Goal: Navigation & Orientation: Find specific page/section

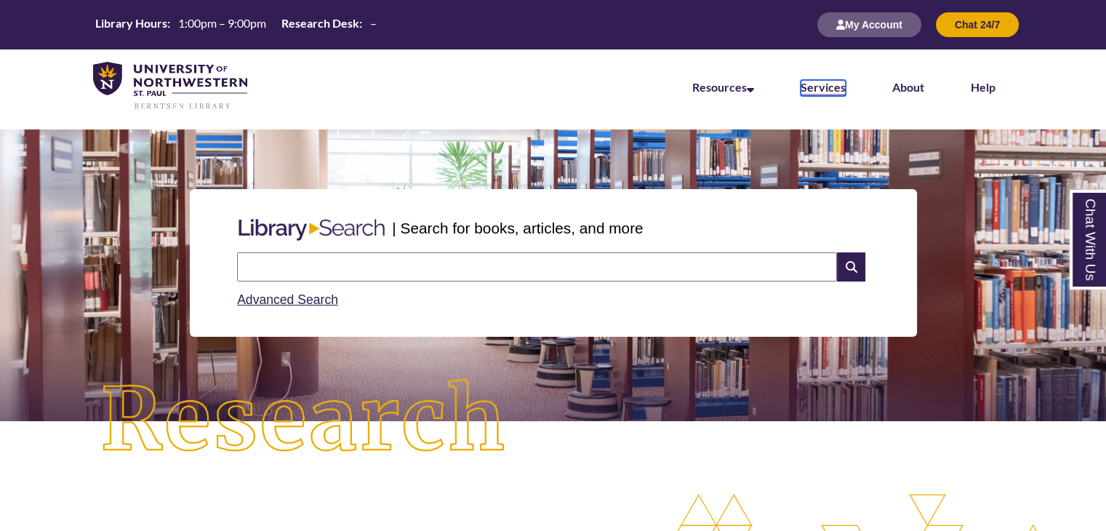
click at [837, 89] on link "Services" at bounding box center [822, 88] width 45 height 16
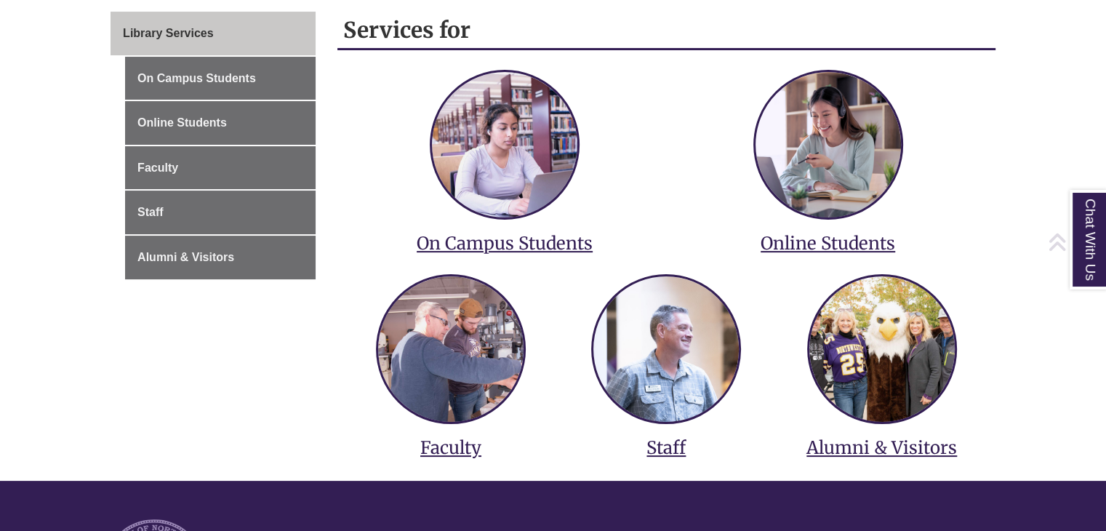
scroll to position [247, 0]
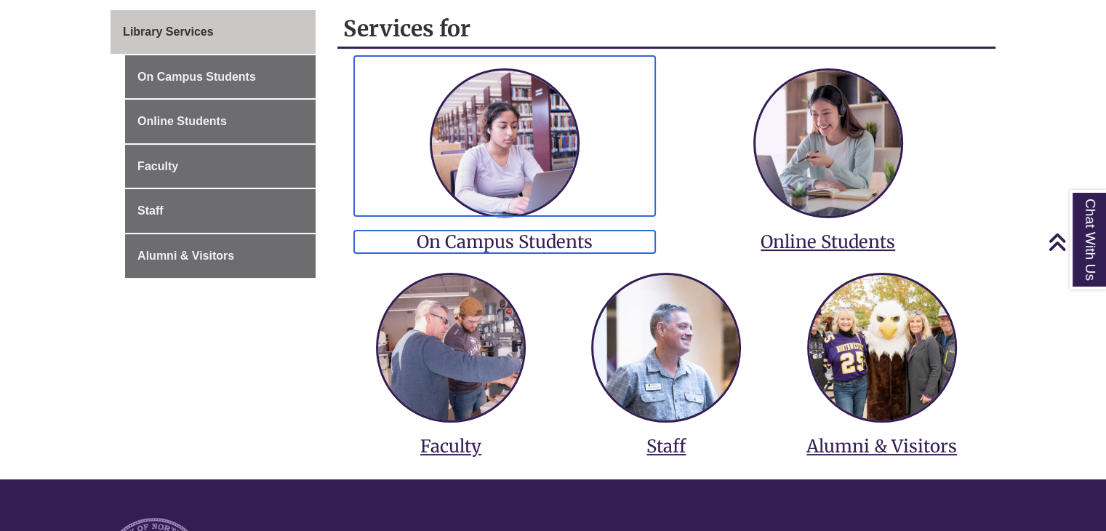
click at [498, 243] on h3 "On Campus Students" at bounding box center [505, 241] width 302 height 23
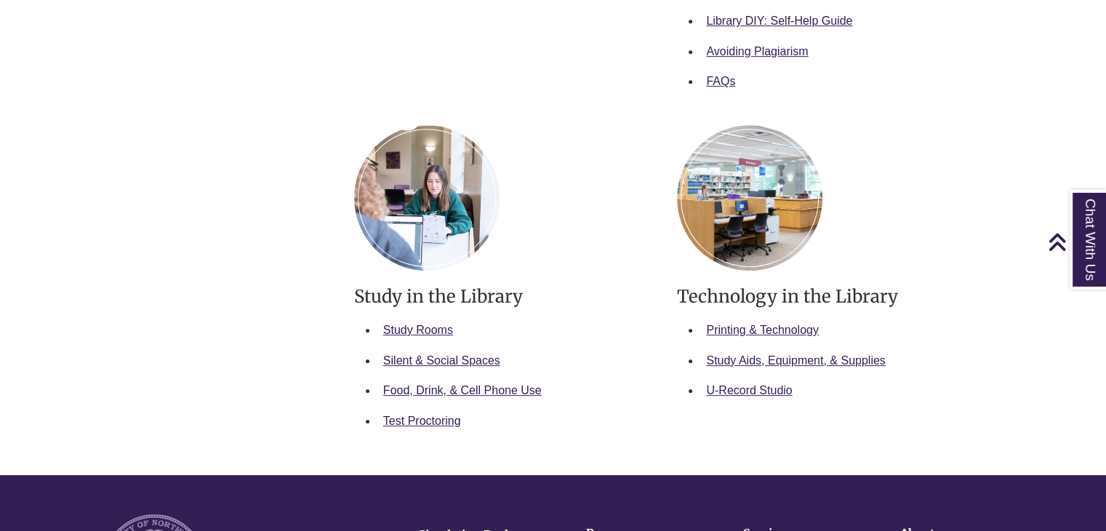
scroll to position [715, 0]
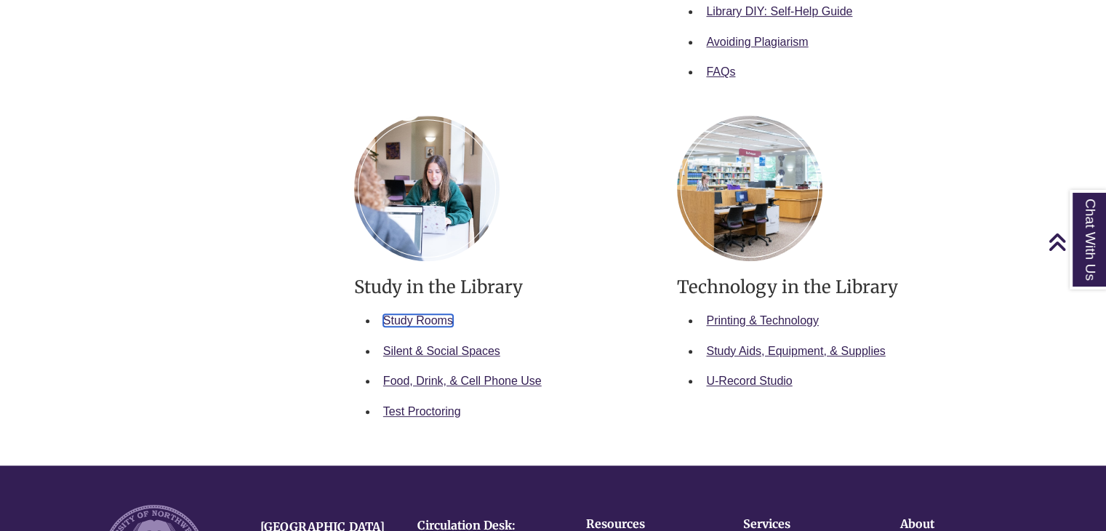
click at [426, 323] on link "Study Rooms" at bounding box center [418, 320] width 70 height 12
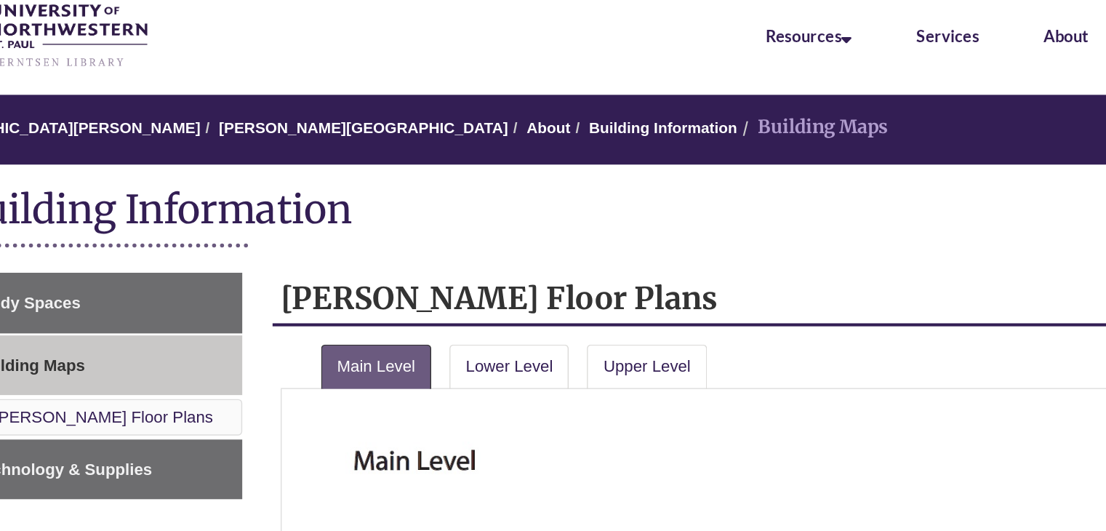
scroll to position [60, 0]
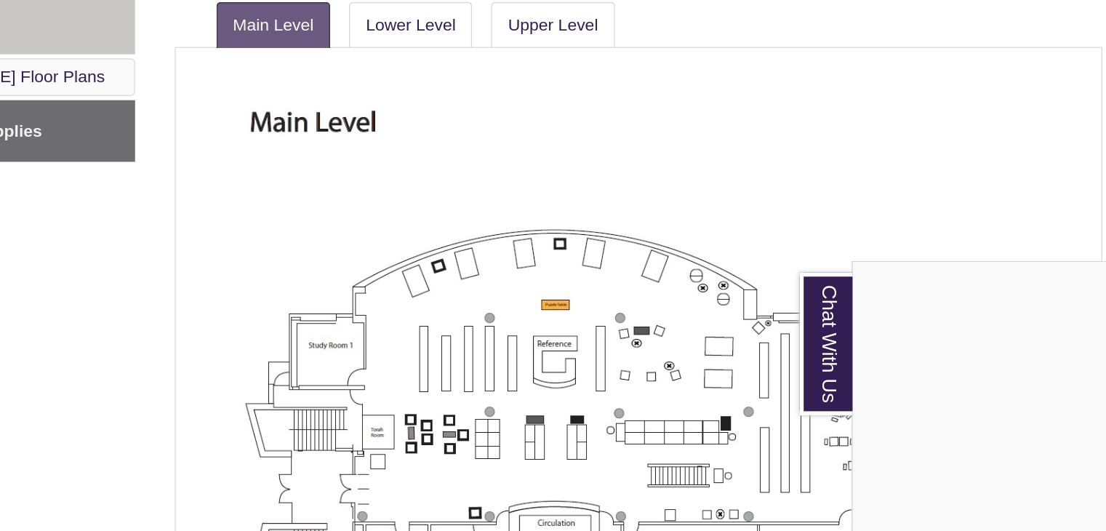
scroll to position [306, 0]
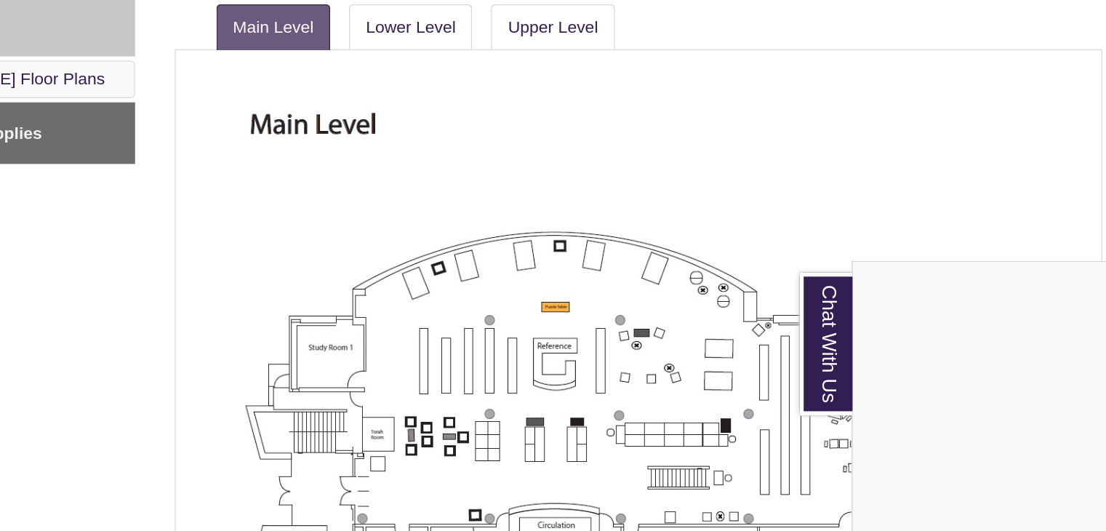
click at [601, 22] on div "Chat With Us" at bounding box center [553, 265] width 1106 height 531
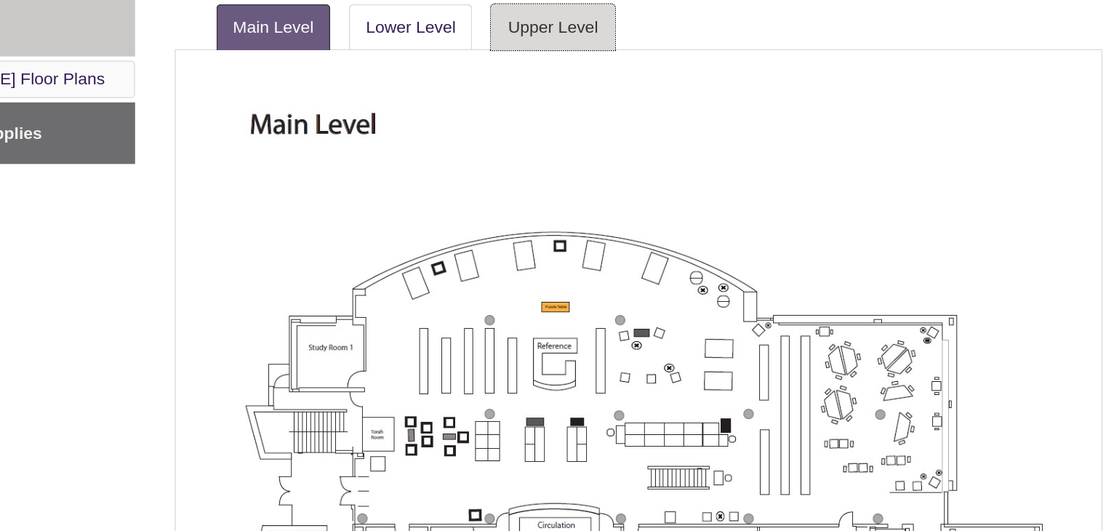
click at [600, 24] on link "Upper Level" at bounding box center [606, 19] width 86 height 32
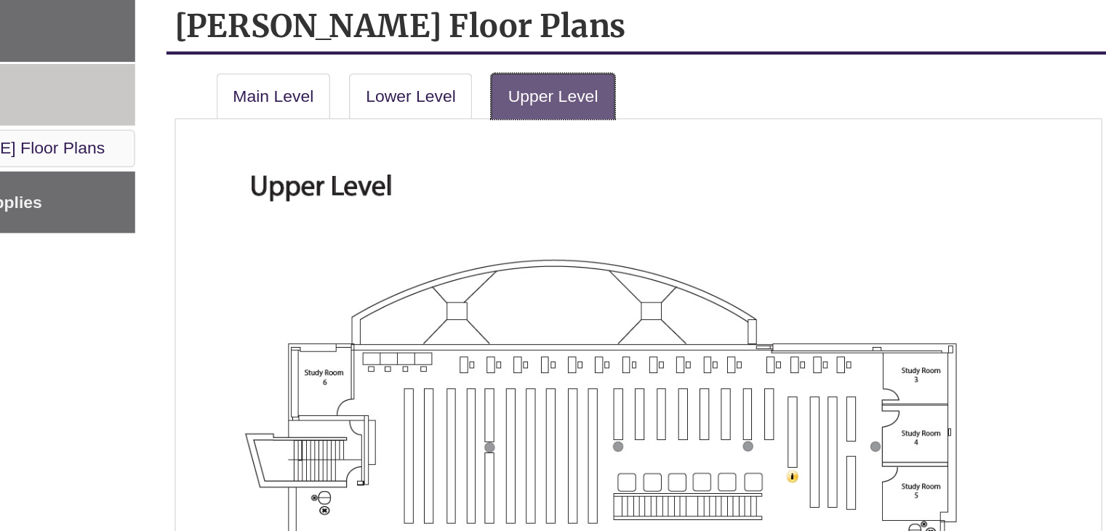
scroll to position [254, 0]
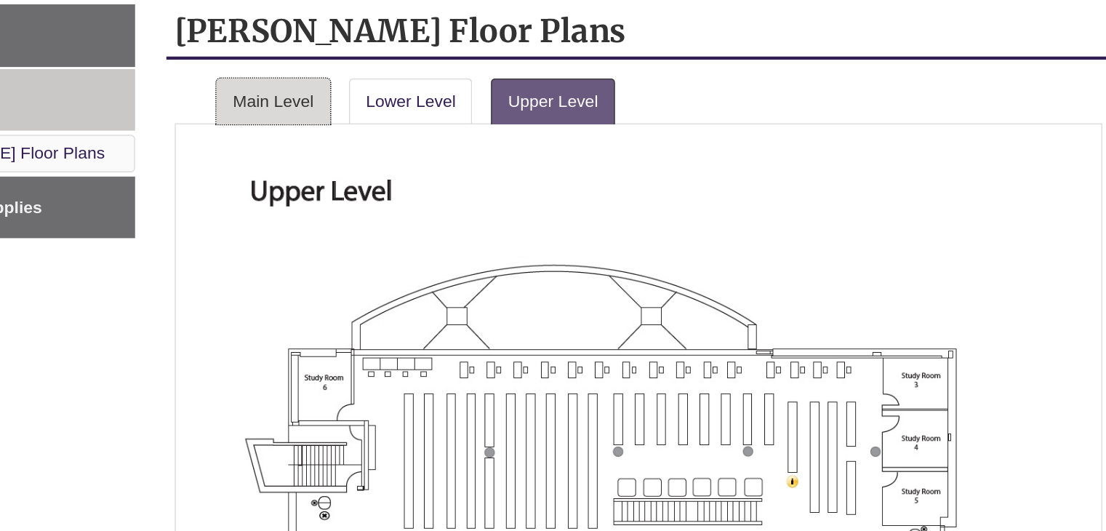
click at [403, 71] on link "Main Level" at bounding box center [411, 71] width 79 height 32
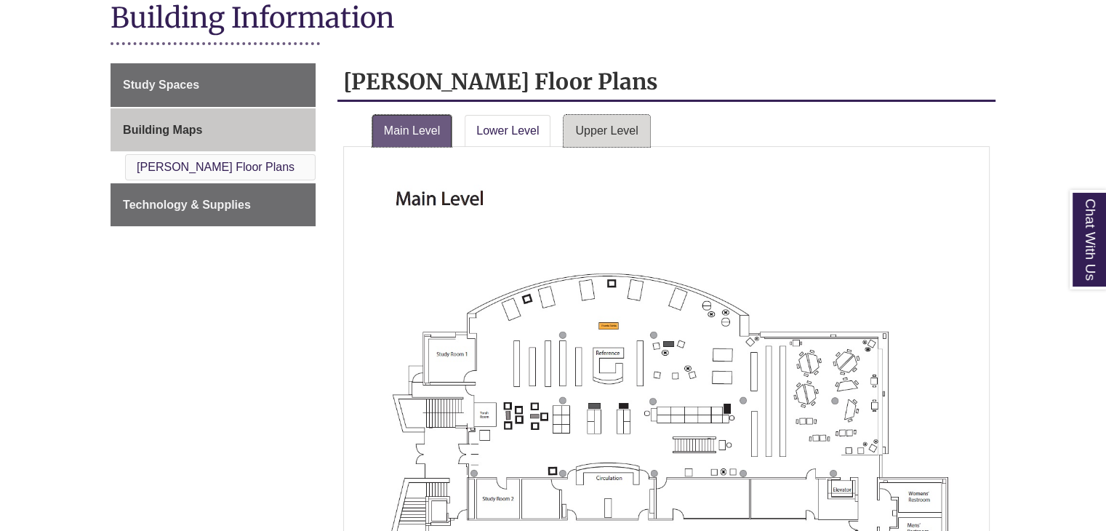
scroll to position [232, 0]
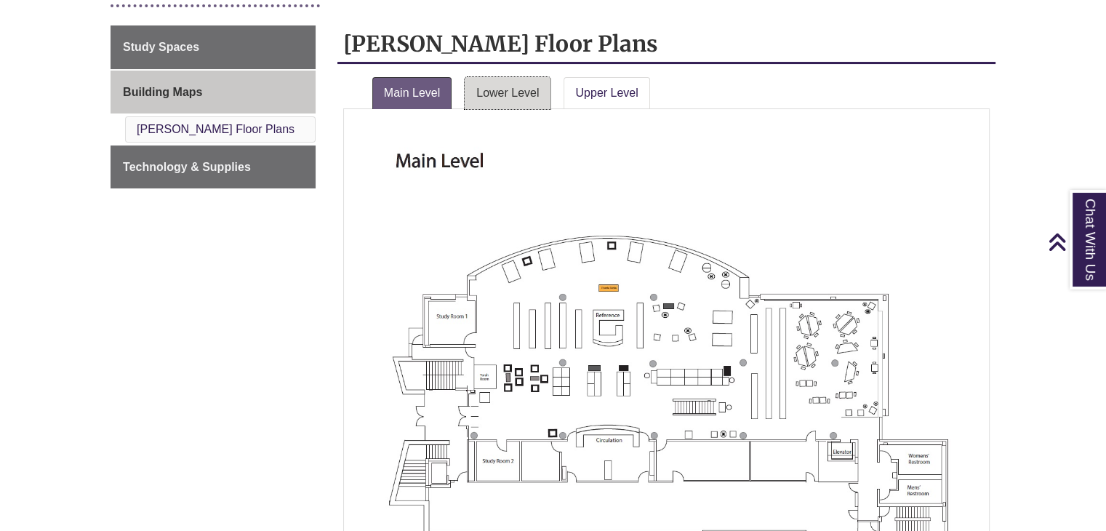
click at [512, 91] on link "Lower Level" at bounding box center [507, 93] width 86 height 32
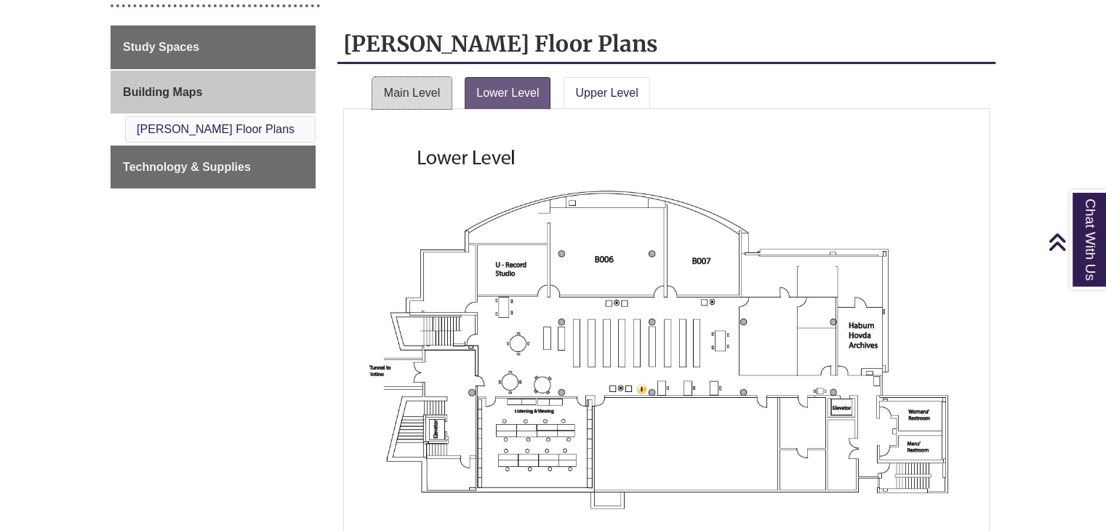
click at [419, 87] on link "Main Level" at bounding box center [411, 93] width 79 height 32
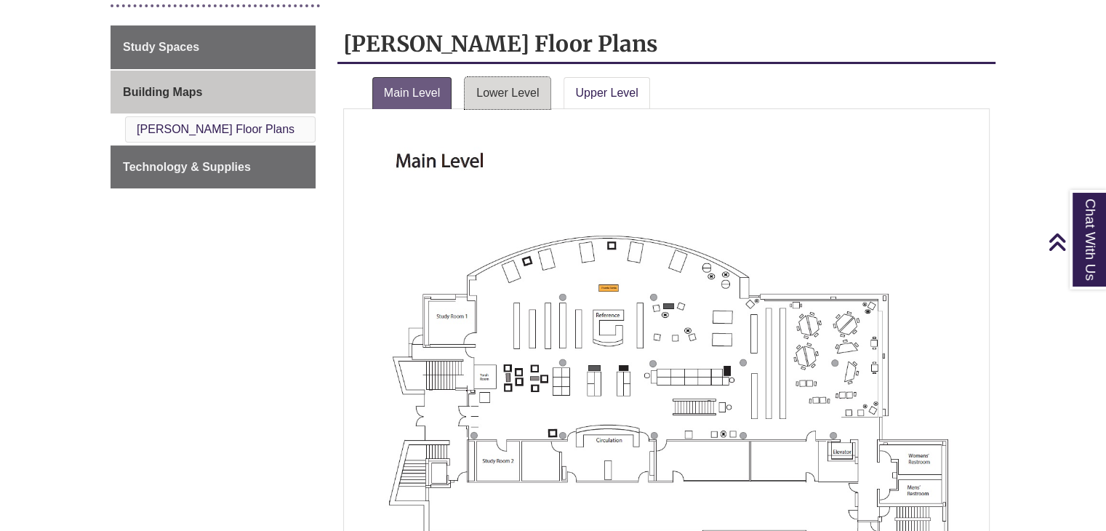
click at [522, 84] on link "Lower Level" at bounding box center [507, 93] width 86 height 32
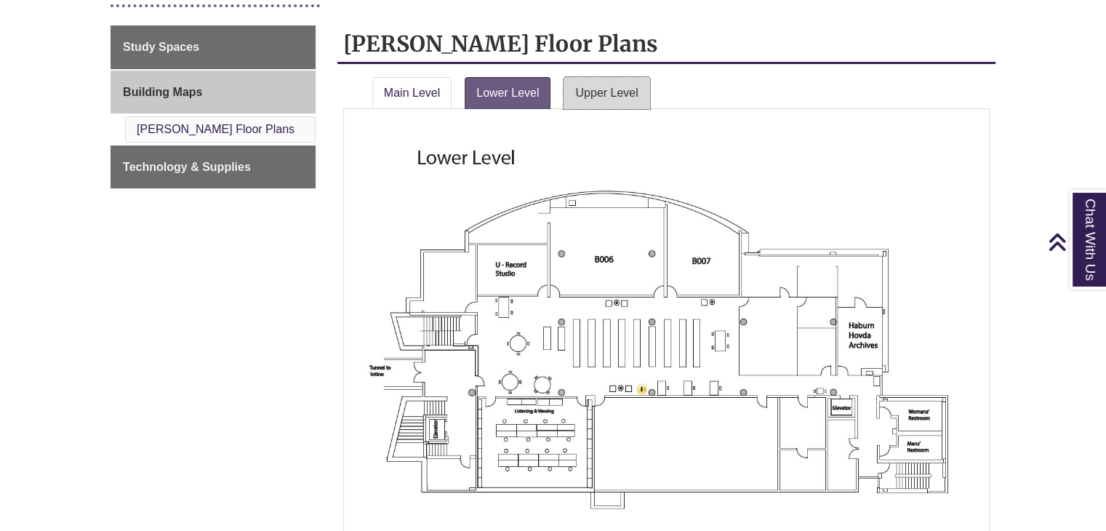
click at [576, 86] on link "Upper Level" at bounding box center [606, 93] width 86 height 32
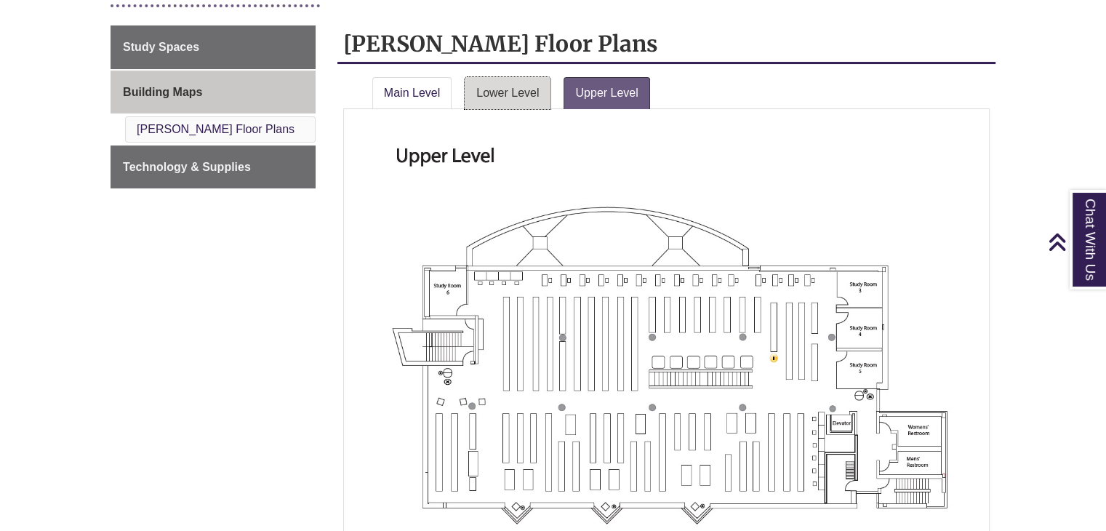
click at [494, 88] on link "Lower Level" at bounding box center [507, 93] width 86 height 32
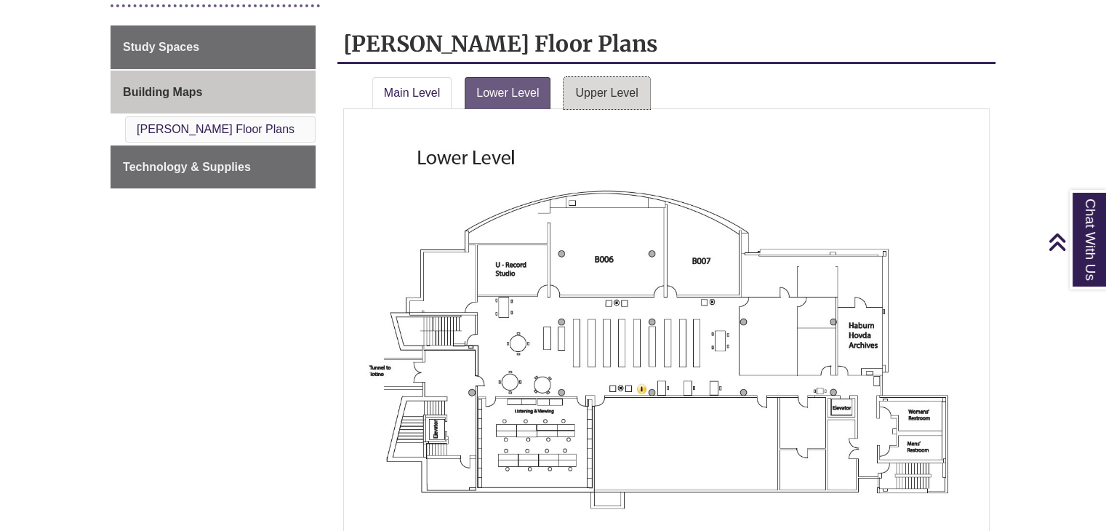
click at [612, 88] on link "Upper Level" at bounding box center [606, 93] width 86 height 32
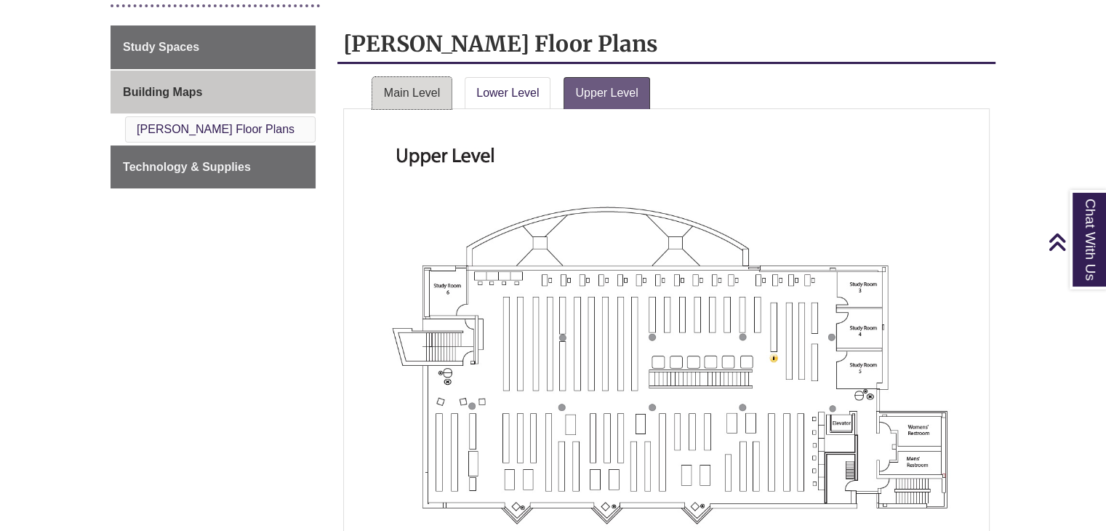
click at [395, 88] on link "Main Level" at bounding box center [411, 93] width 79 height 32
